Goal: Information Seeking & Learning: Learn about a topic

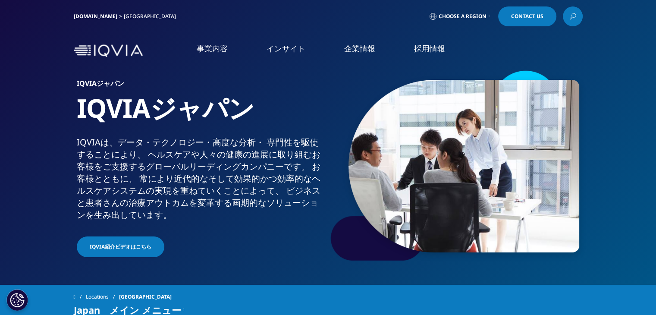
click at [242, 251] on link "概要" at bounding box center [256, 243] width 131 height 23
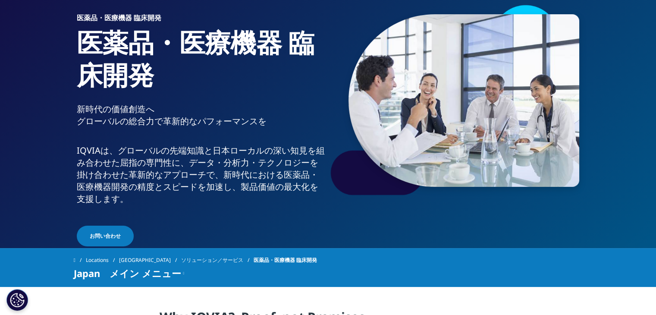
scroll to position [66, 0]
click at [79, 150] on p "IQVIAは、グローバルの先端知⁠識と日本ローカルの深い知⁠見を組み合わせた屈指の専門性に、データ・分析力・テクノロジーを掛け合わせた革新的なアプローチで、新…" at bounding box center [201, 177] width 248 height 66
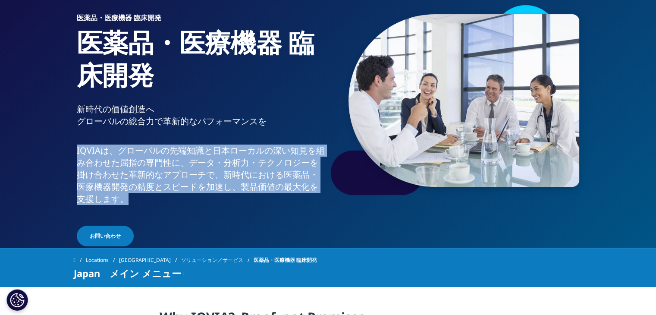
drag, startPoint x: 76, startPoint y: 150, endPoint x: 135, endPoint y: 201, distance: 77.7
click at [135, 201] on p "IQVIAは、グローバルの先端知⁠識と日本ローカルの深い知⁠見を組み合わせた屈指の専門性に、データ・分析力・テクノロジーを掛け合わせた革新的なアプローチで、新…" at bounding box center [201, 177] width 248 height 66
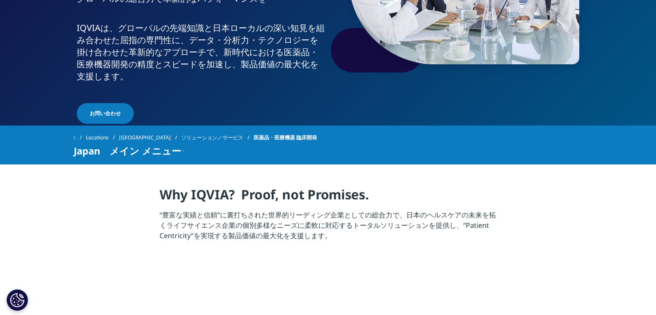
scroll to position [122, 0]
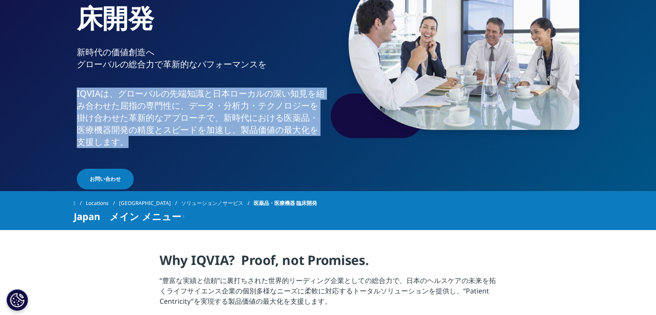
drag, startPoint x: 76, startPoint y: 91, endPoint x: 124, endPoint y: 139, distance: 67.7
click at [124, 139] on p "IQVIAは、グローバルの先端知⁠識と日本ローカルの深い知⁠見を組み合わせた屈指の専門性に、データ・分析力・テクノロジーを掛け合わせた革新的なアプローチで、新…" at bounding box center [201, 121] width 248 height 66
copy p "IQVIAは、グローバルの先端知⁠識と日本ローカルの深い知⁠見を組み合わせた屈指の専門性に、データ・分析力・テクノロジーを掛け合わせた革新的なアプローチで、新…"
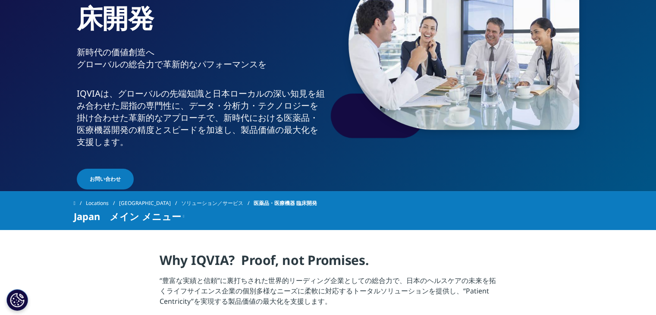
click at [331, 204] on div "Locations Japan ソリューション／サービス 医薬品・医療機器 臨床開発" at bounding box center [328, 203] width 509 height 16
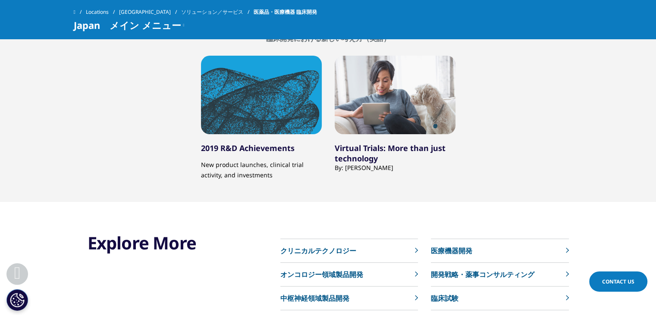
scroll to position [3411, 0]
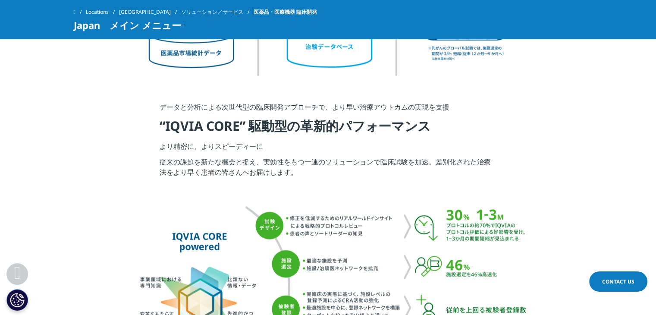
click at [374, 149] on div "Clear Search Loading IQVIA.COM Japan Choose a Region Contact Us" at bounding box center [328, 175] width 656 height 4043
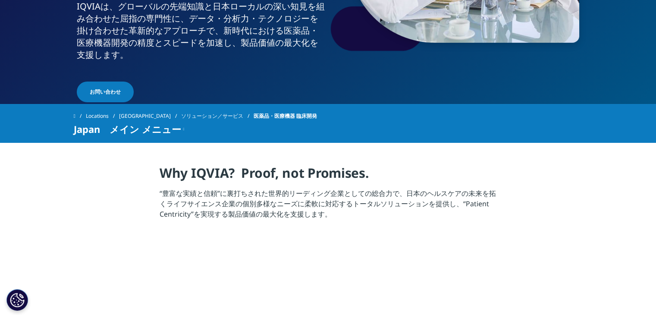
scroll to position [0, 0]
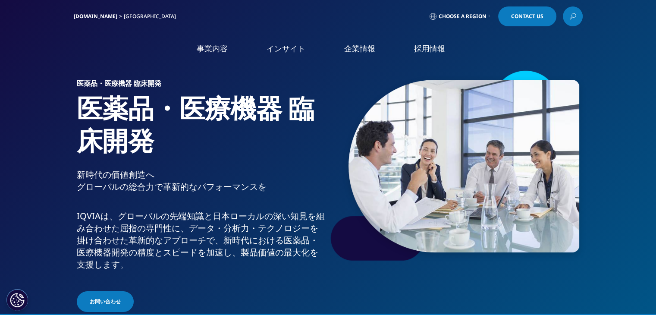
click at [97, 178] on li "コンサルティング＆サービス" at bounding box center [93, 182] width 161 height 17
click at [96, 183] on link "コンサルティング＆サービス" at bounding box center [64, 183] width 84 height 9
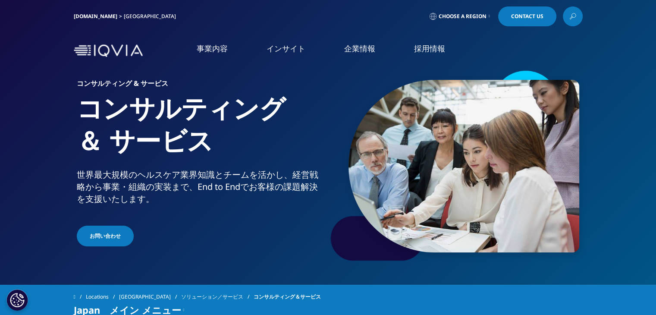
click at [86, 139] on li "Clinical Development in [GEOGRAPHIC_DATA]" at bounding box center [93, 132] width 161 height 16
click at [103, 149] on li "リアルワールドエビデンス" at bounding box center [93, 157] width 161 height 17
click at [105, 135] on link "Clinical Development in [GEOGRAPHIC_DATA]" at bounding box center [90, 137] width 136 height 17
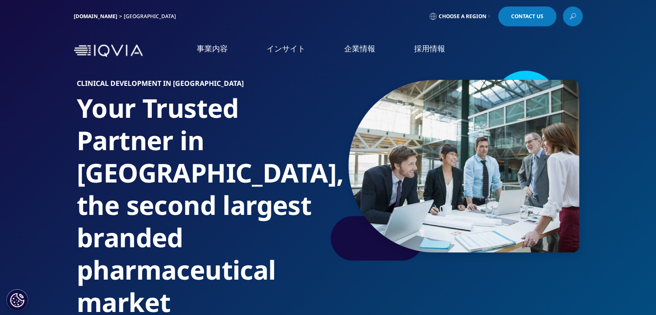
click at [43, 168] on link "市場データ" at bounding box center [38, 166] width 32 height 9
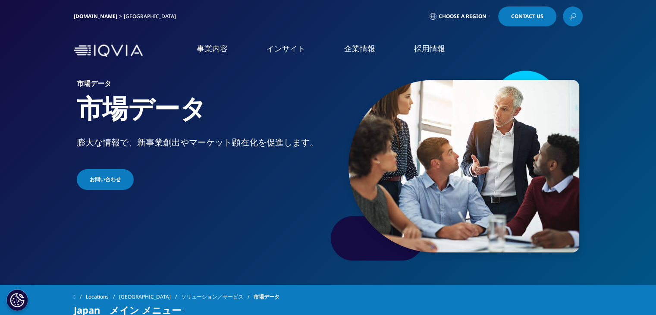
click at [107, 47] on img at bounding box center [108, 50] width 69 height 13
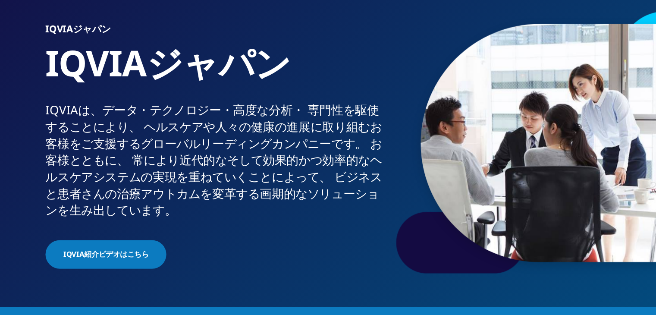
scroll to position [28, 0]
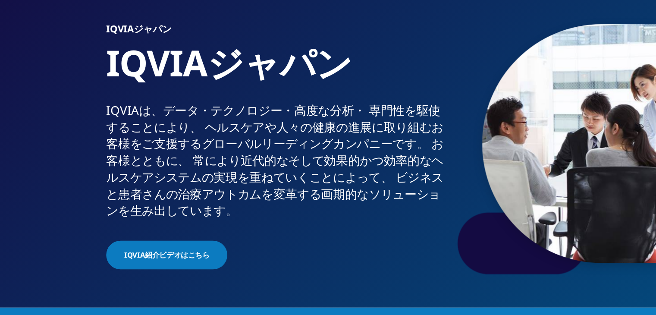
click at [105, 227] on link "IQVIA紹介ビデオはこちら" at bounding box center [121, 219] width 88 height 21
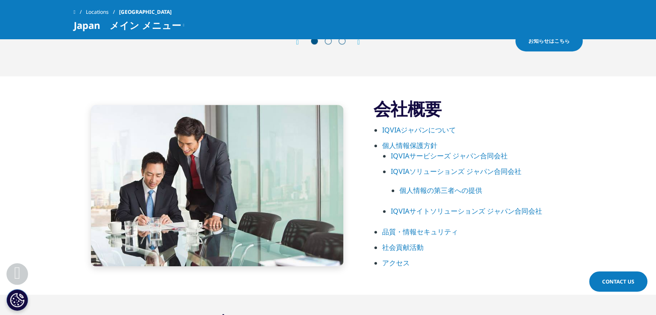
scroll to position [430, 0]
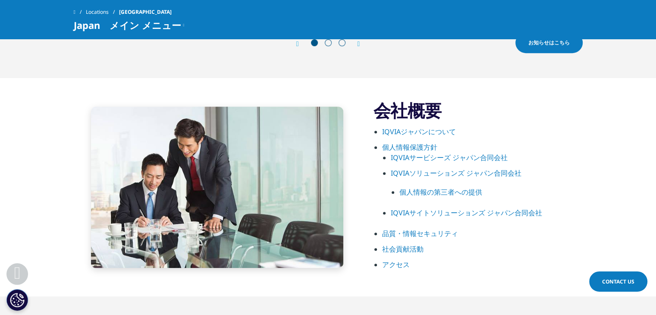
click at [418, 132] on link "IQVIAジャパンについて" at bounding box center [419, 131] width 74 height 9
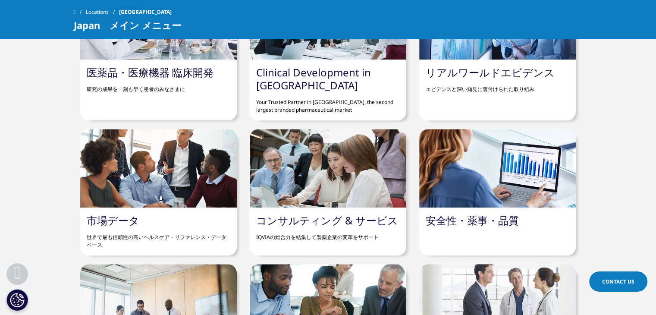
scroll to position [788, 0]
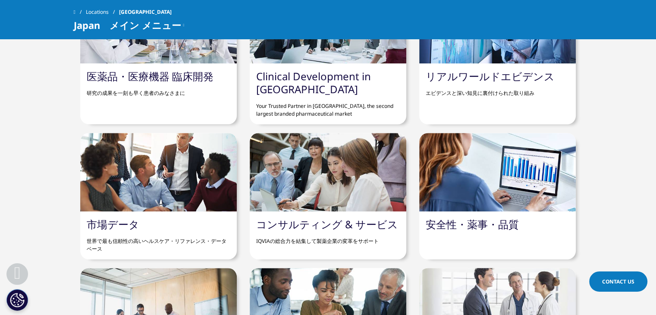
click at [334, 223] on link "コンサルティング & サービス" at bounding box center [327, 224] width 142 height 14
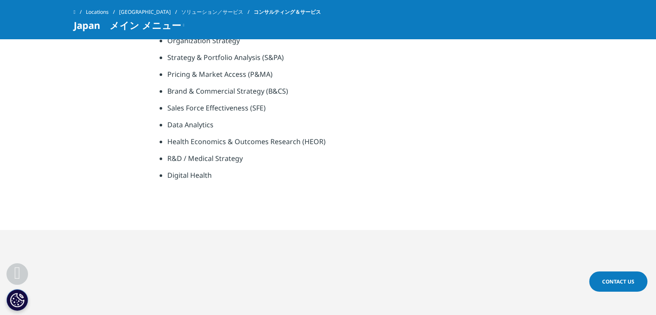
scroll to position [568, 0]
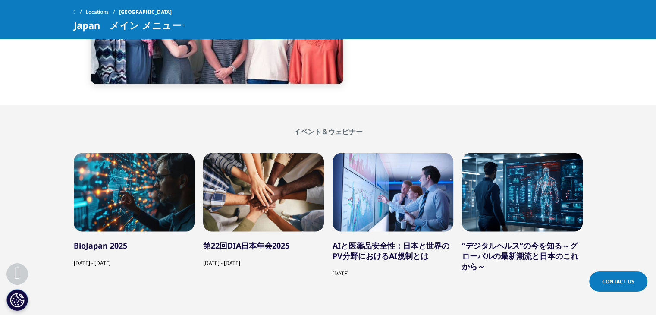
scroll to position [1590, 0]
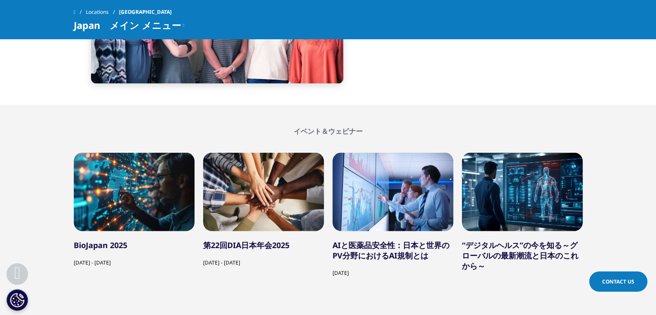
click at [254, 213] on div "2 / 12" at bounding box center [263, 191] width 121 height 79
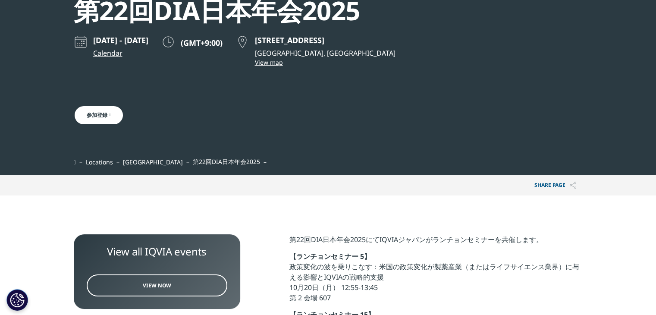
scroll to position [106, 0]
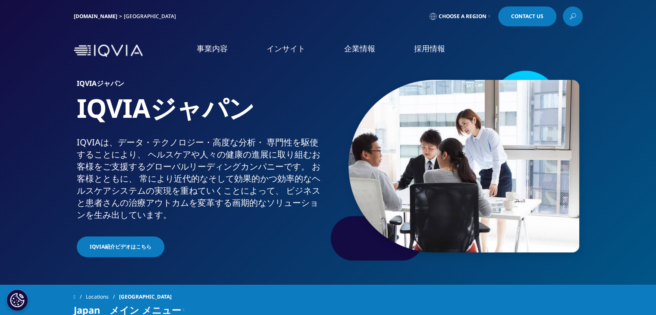
scroll to position [2, 0]
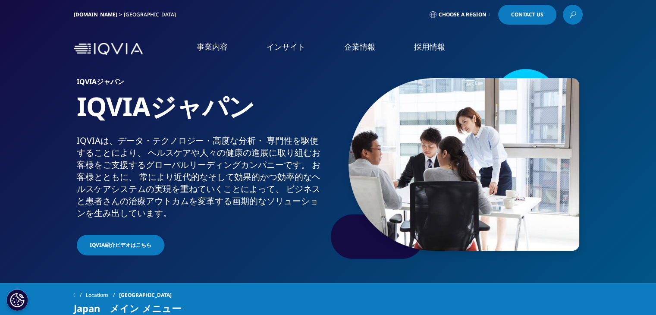
click at [137, 96] on h1 "IQVIAジャパン" at bounding box center [201, 112] width 248 height 44
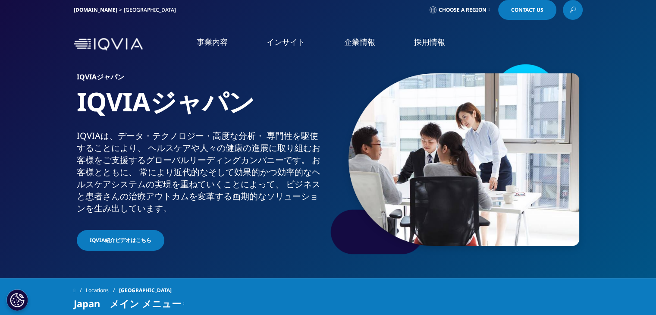
scroll to position [0, 0]
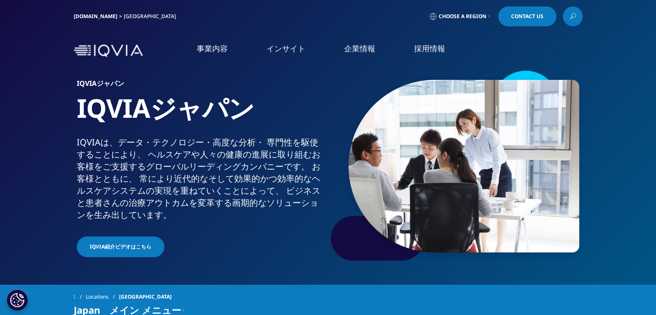
click at [57, 113] on link "医薬品・医療機器 臨床開発" at bounding box center [61, 116] width 79 height 9
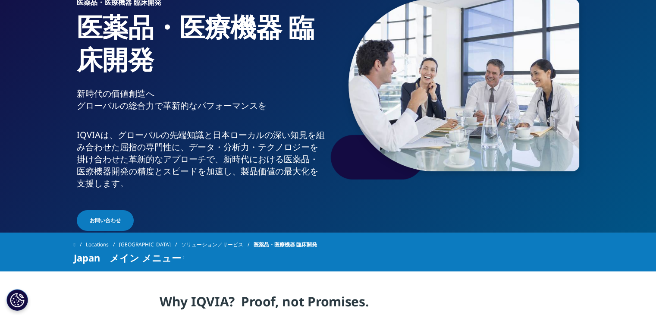
scroll to position [61, 0]
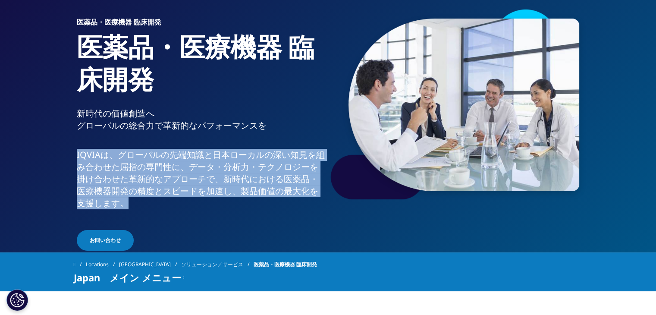
drag, startPoint x: 77, startPoint y: 154, endPoint x: 125, endPoint y: 209, distance: 73.0
click at [125, 209] on p "IQVIAは、グローバルの先端知⁠識と日本ローカルの深い知⁠見を組み合わせた屈指の専門性に、データ・分析力・テクノロジーを掛け合わせた革新的なアプローチで、新…" at bounding box center [201, 182] width 248 height 66
copy p "IQVIAは、グローバルの先端知⁠識と日本ローカルの深い知⁠見を組み合わせた屈指の専門性に、データ・分析力・テクノロジーを掛け合わせた革新的なアプローチで、新…"
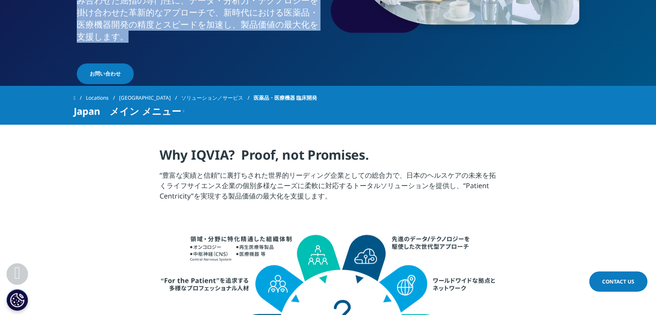
scroll to position [290, 0]
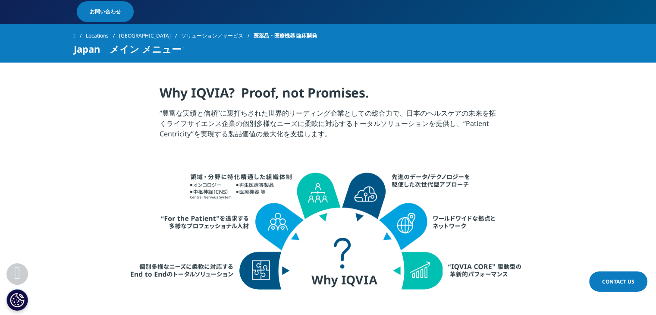
click at [151, 135] on section "Why IQVIA? Proof, not Promises. “豊富な実績と信頼”に裏打ちされた世界的リーディング企業としての総合力で、日本のヘルスケアの未…" at bounding box center [328, 104] width 656 height 82
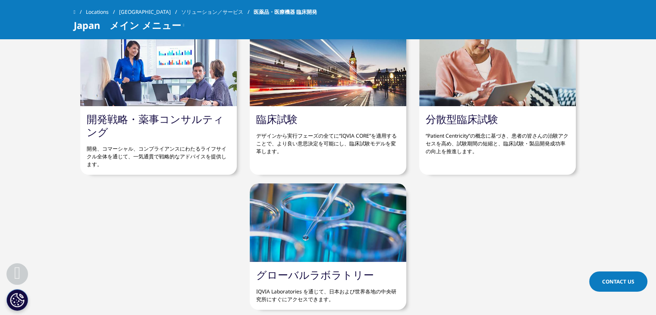
scroll to position [3086, 0]
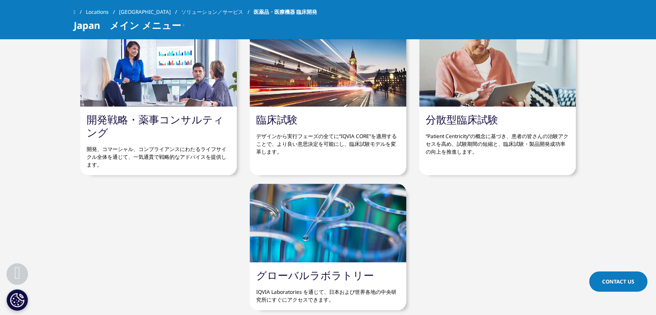
click at [150, 144] on p "開発、コマーシャル、コンプライアンスにわたるライフサイクル全体を通じて、一気通貫で戦略的なアドバイスを提供します。" at bounding box center [159, 154] width 144 height 30
click at [149, 119] on link "開発戦略・薬事コンサルティング" at bounding box center [155, 125] width 137 height 27
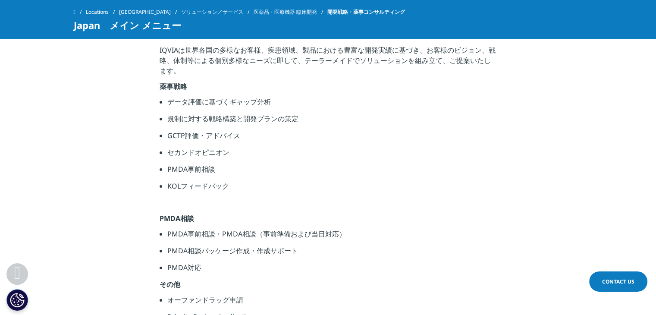
scroll to position [579, 0]
